Goal: Check status

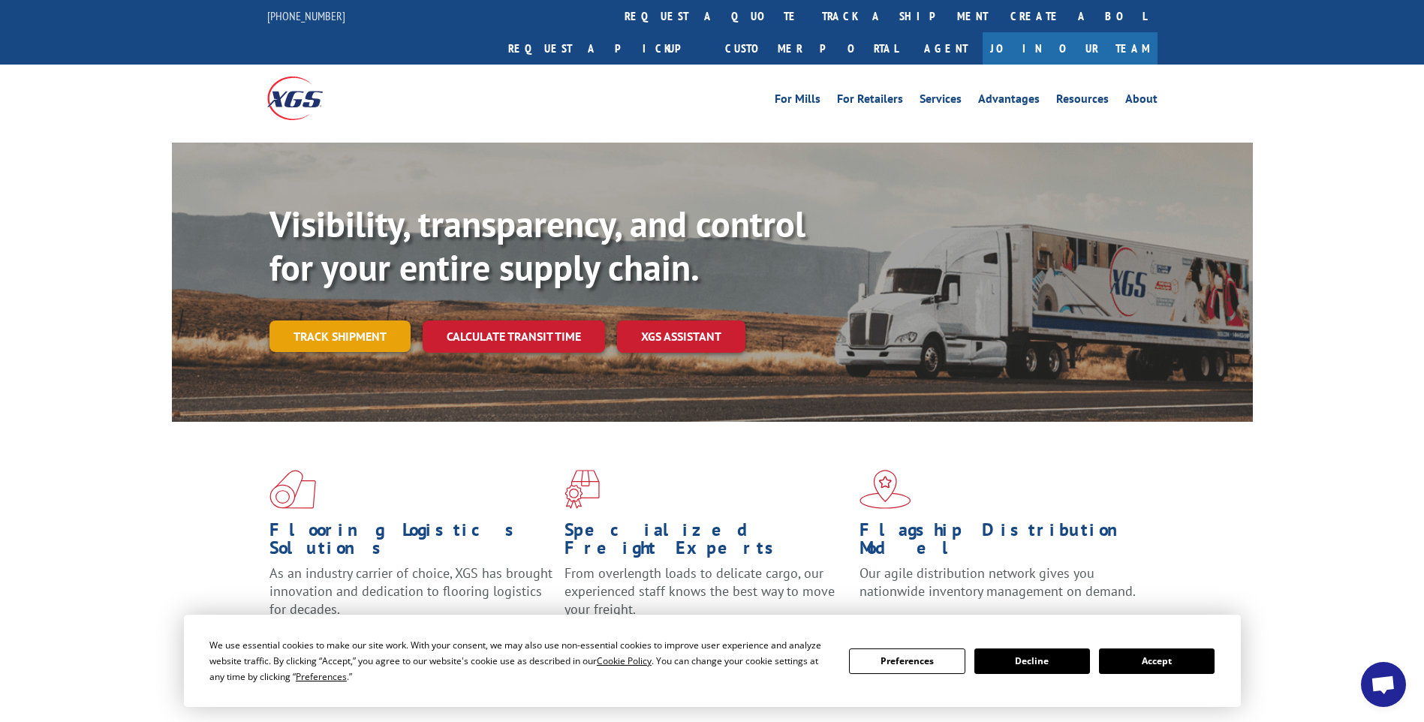
click at [321, 320] on link "Track shipment" at bounding box center [339, 336] width 141 height 32
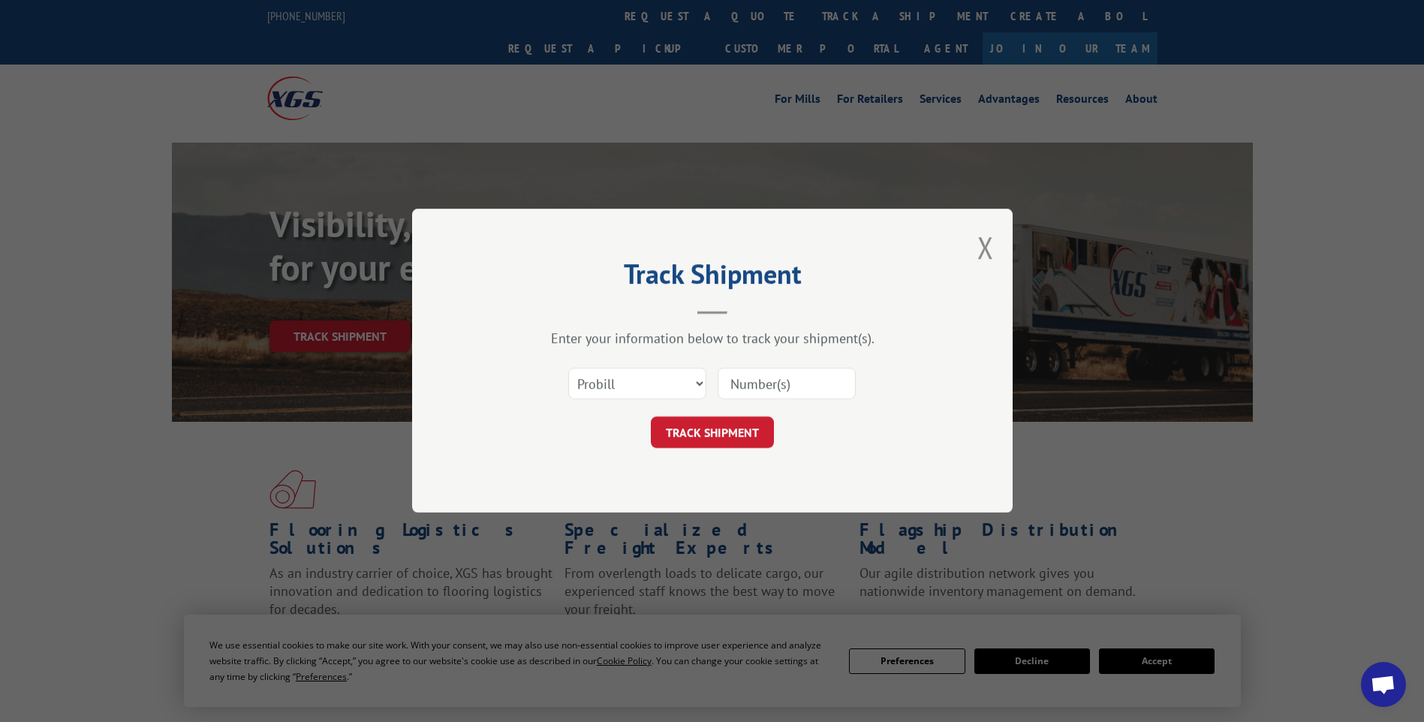
click at [774, 385] on input at bounding box center [787, 385] width 138 height 32
paste input "17693507"
type input "17693507"
click at [728, 429] on button "TRACK SHIPMENT" at bounding box center [712, 433] width 123 height 32
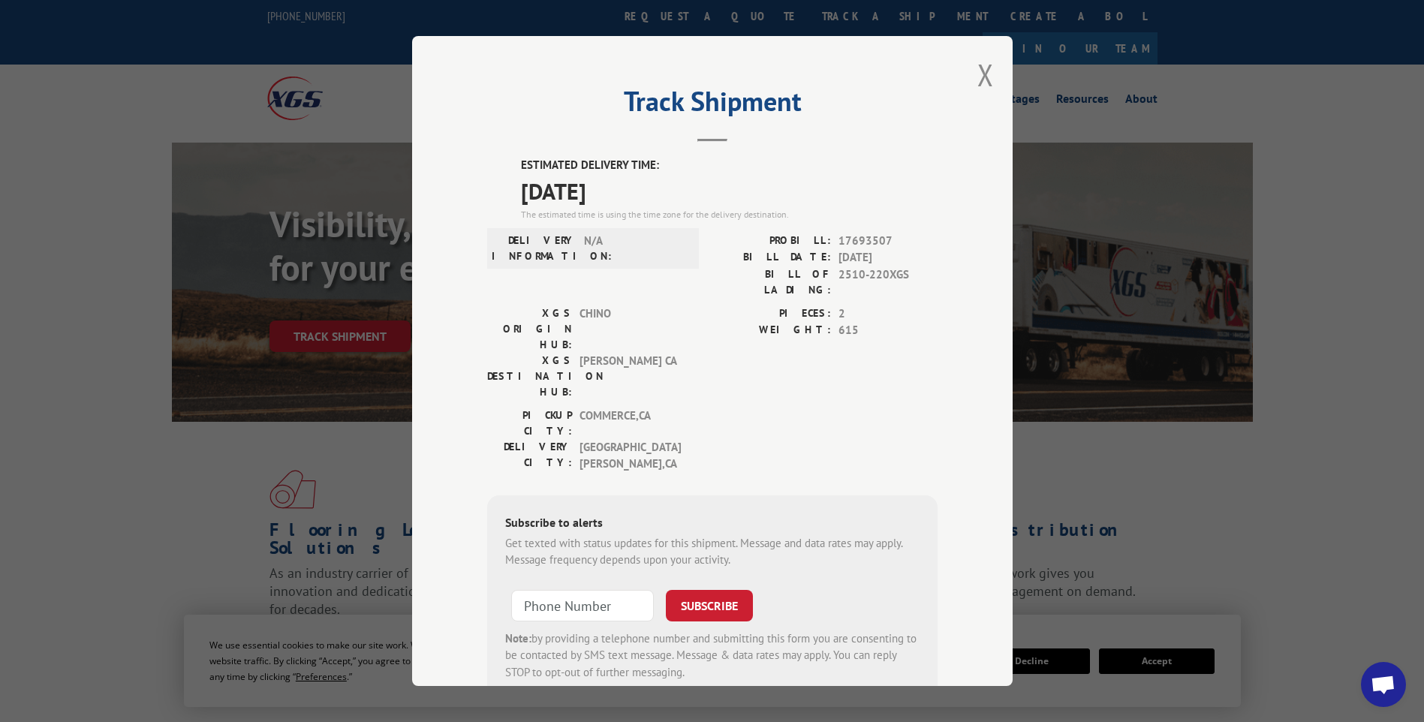
click at [710, 408] on div "PICKUP CITY: COMMERCE , CA DELIVERY CITY: [GEOGRAPHIC_DATA] , [GEOGRAPHIC_DATA]" at bounding box center [712, 444] width 450 height 73
click at [668, 353] on span "[PERSON_NAME] CA" at bounding box center [629, 376] width 101 height 47
click at [971, 314] on div "Track Shipment ESTIMATED DELIVERY TIME: [DATE] The estimated time is using the …" at bounding box center [712, 361] width 600 height 650
drag, startPoint x: 573, startPoint y: 296, endPoint x: 603, endPoint y: 308, distance: 32.1
click at [603, 308] on div "XGS ORIGIN HUB: CHINO XGS DESTINATION HUB: TRACY [GEOGRAPHIC_DATA]" at bounding box center [588, 352] width 203 height 95
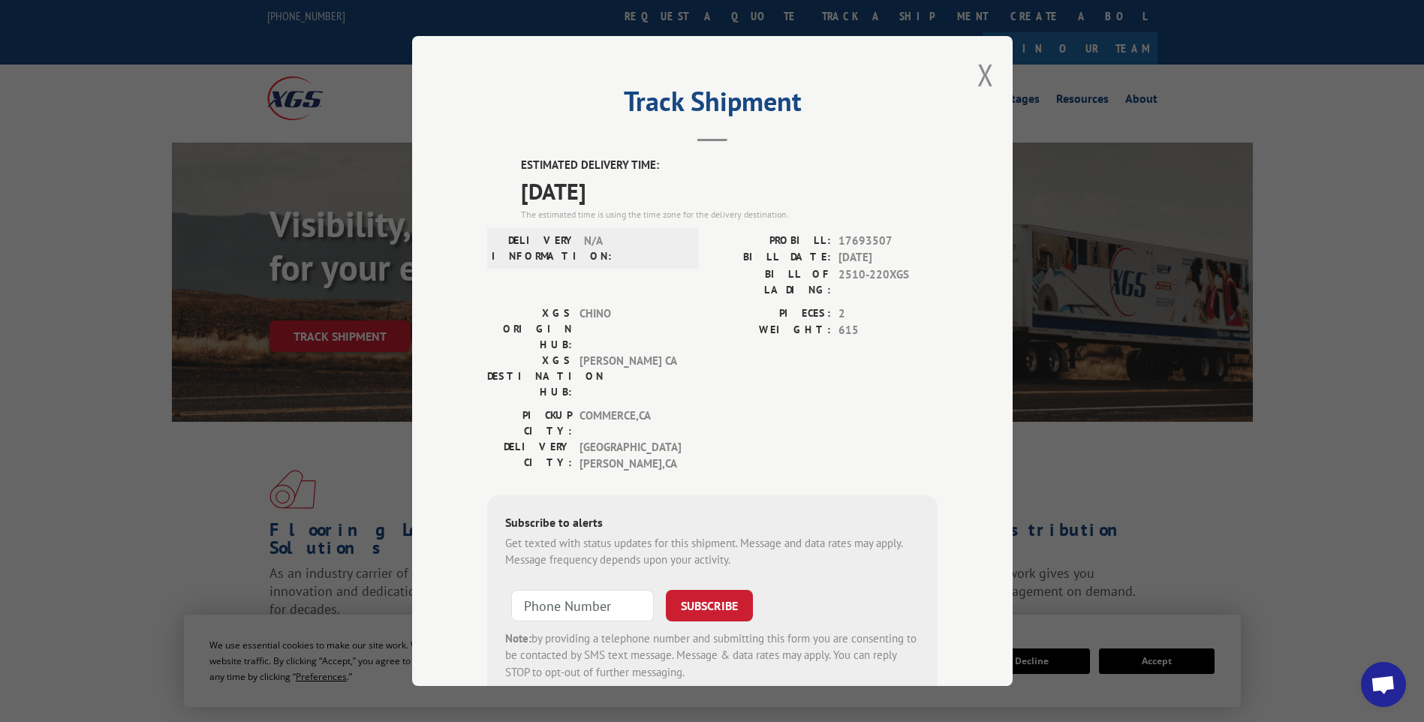
drag, startPoint x: 603, startPoint y: 308, endPoint x: 651, endPoint y: 317, distance: 49.0
click at [651, 353] on span "[PERSON_NAME] CA" at bounding box center [629, 376] width 101 height 47
drag, startPoint x: 585, startPoint y: 315, endPoint x: 622, endPoint y: 319, distance: 37.7
click at [622, 353] on span "[PERSON_NAME] CA" at bounding box center [629, 376] width 101 height 47
drag, startPoint x: 622, startPoint y: 319, endPoint x: 764, endPoint y: 367, distance: 149.8
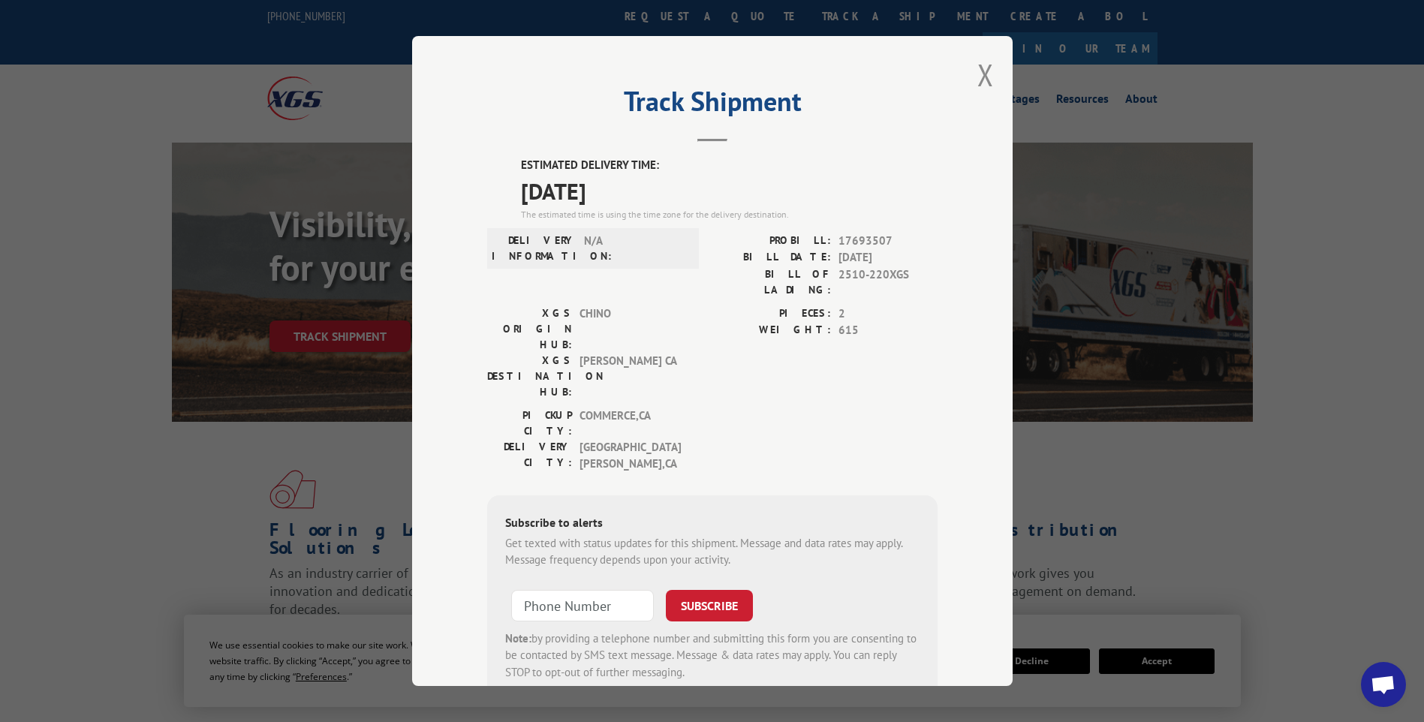
click at [764, 408] on div "PICKUP CITY: COMMERCE , CA DELIVERY CITY: [GEOGRAPHIC_DATA] , [GEOGRAPHIC_DATA]" at bounding box center [712, 444] width 450 height 73
